Goal: Find specific page/section: Find specific page/section

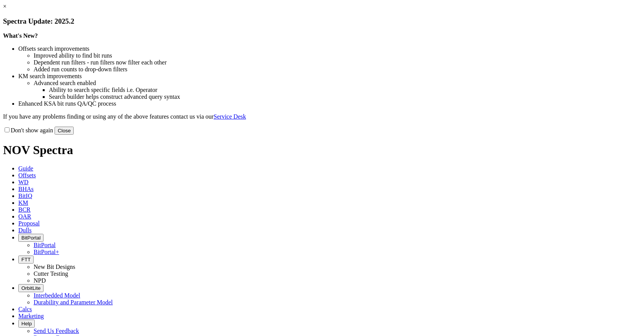
click at [74, 135] on button "Close" at bounding box center [64, 131] width 19 height 8
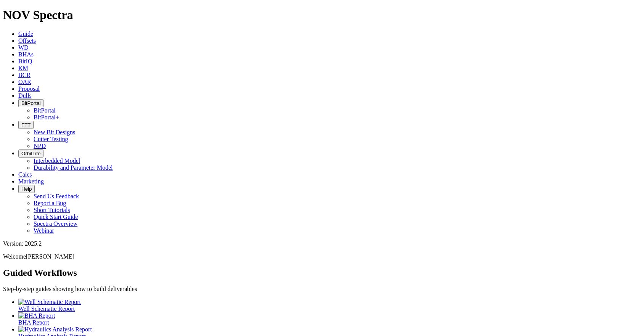
click at [43, 99] on button "BitPortal" at bounding box center [30, 103] width 25 height 8
click at [59, 114] on link "BitPortal+" at bounding box center [47, 117] width 26 height 6
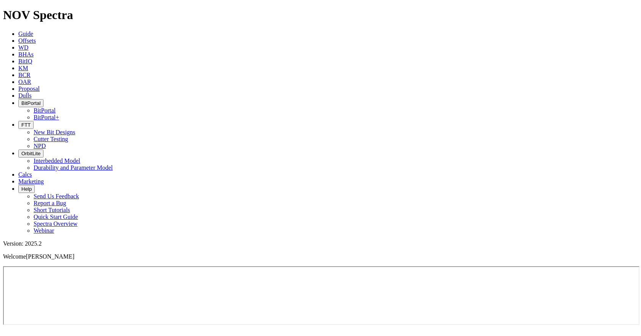
click at [18, 37] on icon at bounding box center [18, 40] width 0 height 6
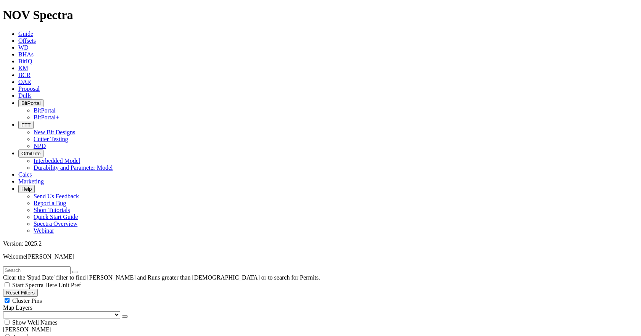
scroll to position [305, 0]
checkbox input "false"
checkbox input "true"
click at [21, 100] on icon "button" at bounding box center [21, 103] width 0 height 6
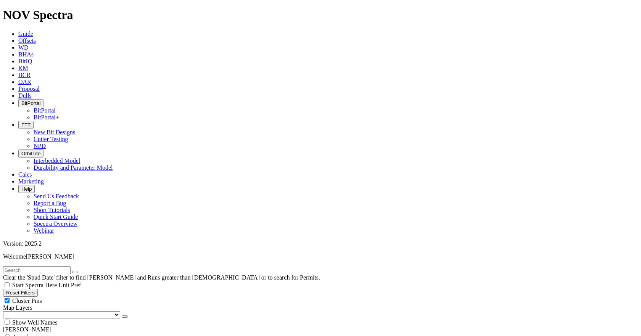
click at [59, 114] on link "BitPortal+" at bounding box center [47, 117] width 26 height 6
